Goal: Navigation & Orientation: Find specific page/section

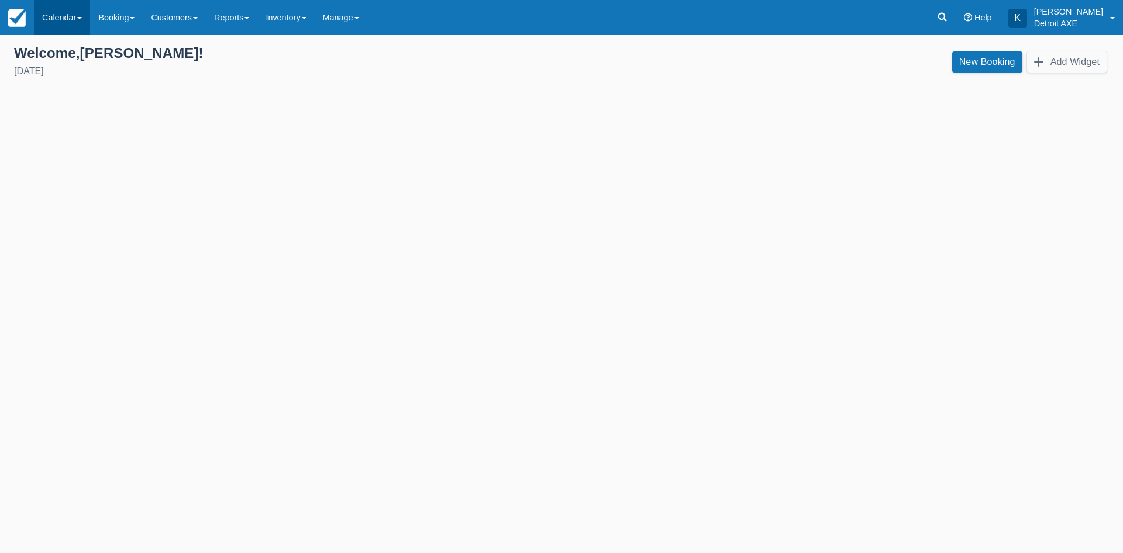
click at [43, 18] on link "Calendar" at bounding box center [62, 17] width 56 height 35
click at [112, 153] on link "Day" at bounding box center [81, 159] width 92 height 25
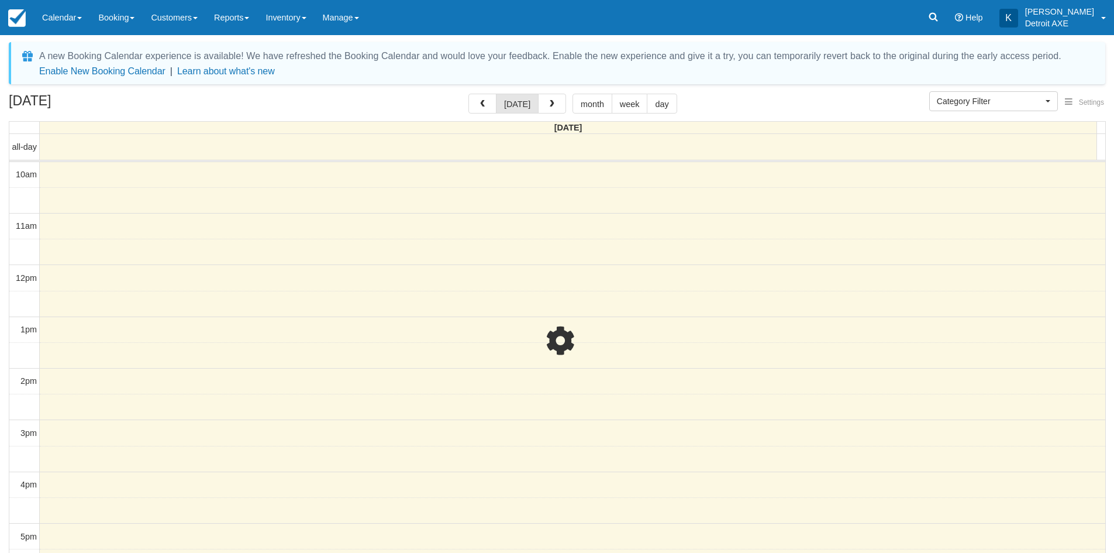
select select
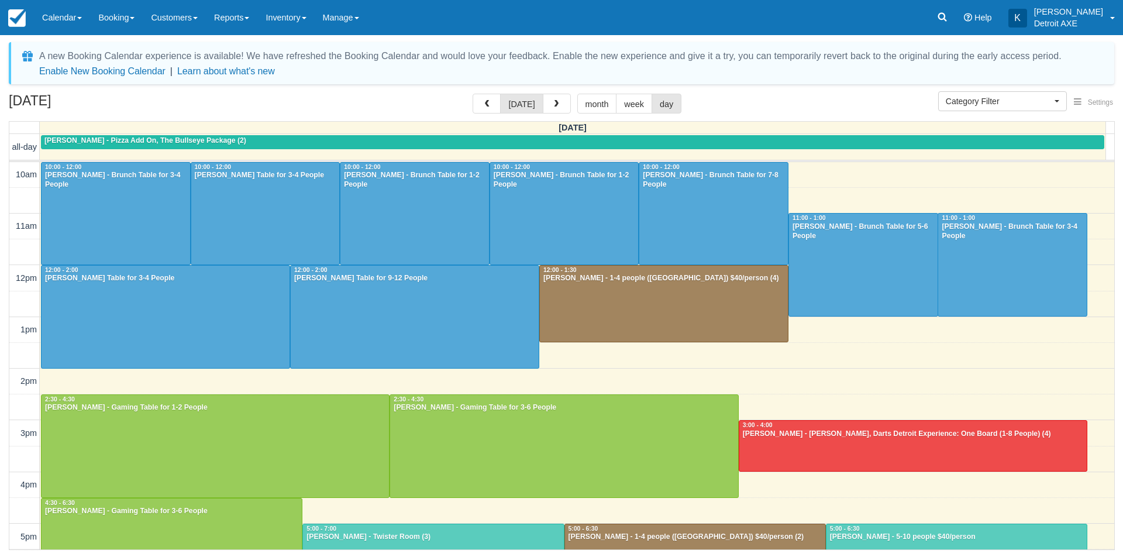
scroll to position [261, 0]
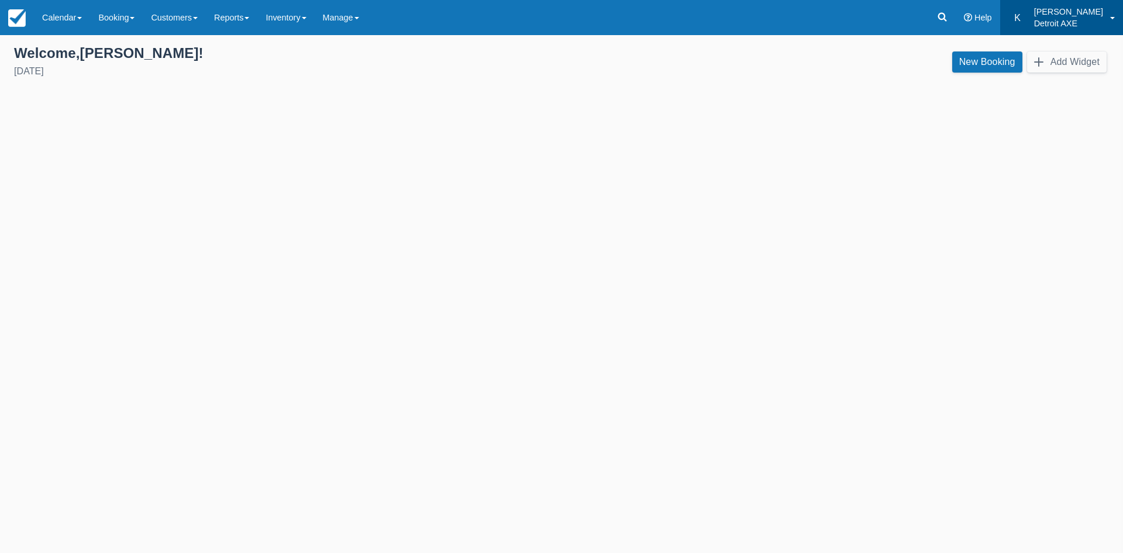
click at [1083, 19] on p "Detroit AXE" at bounding box center [1068, 24] width 69 height 12
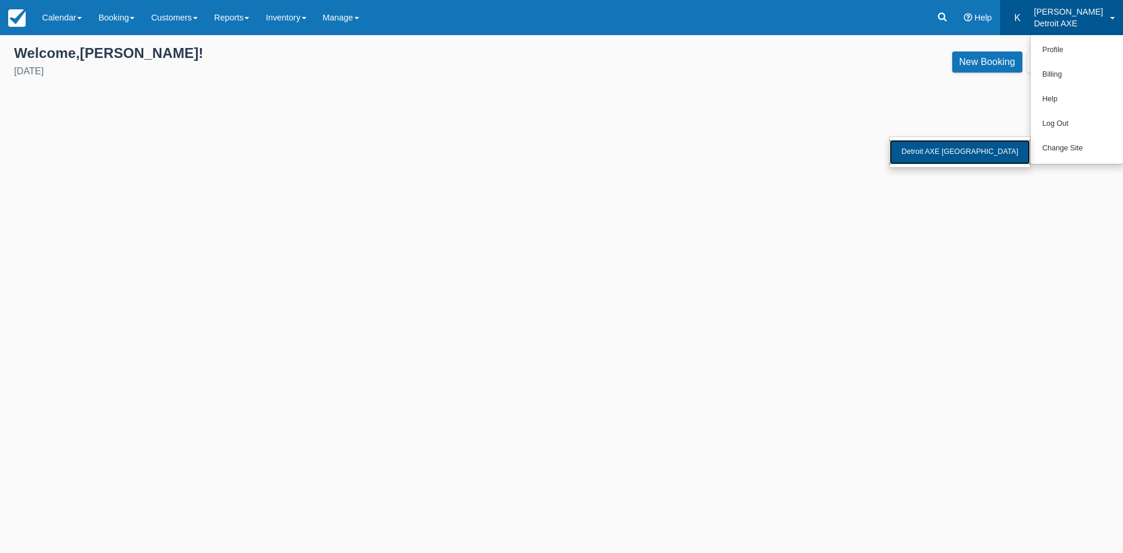
click at [1004, 157] on link "Detroit AXE [GEOGRAPHIC_DATA]" at bounding box center [960, 152] width 140 height 25
